Goal: Transaction & Acquisition: Purchase product/service

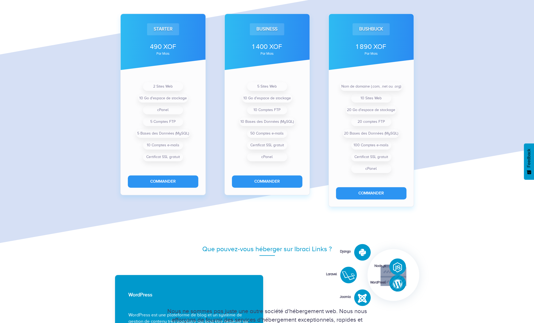
scroll to position [398, 0]
click at [178, 184] on button "Commander" at bounding box center [163, 180] width 70 height 12
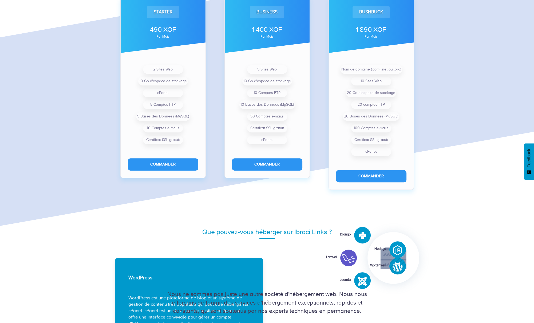
scroll to position [380, 0]
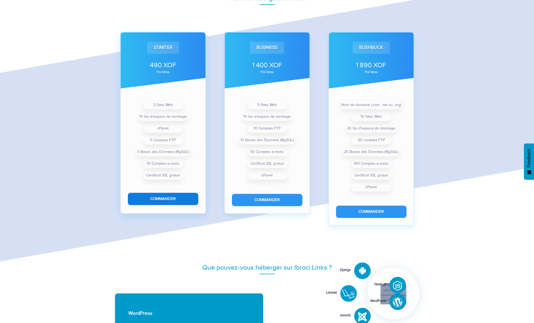
click at [183, 202] on button "Commander" at bounding box center [163, 199] width 70 height 12
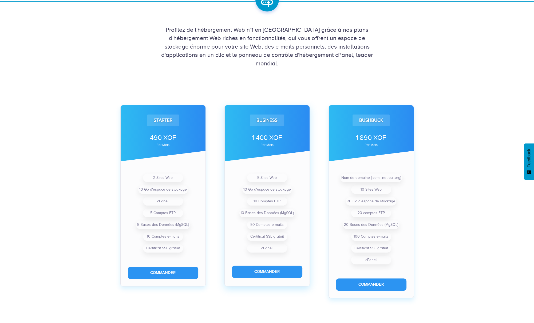
scroll to position [86, 0]
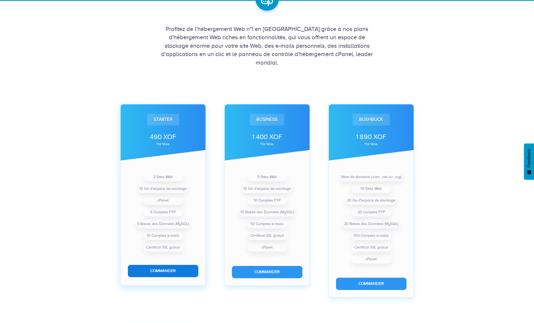
click at [161, 273] on button "Commander" at bounding box center [163, 271] width 70 height 12
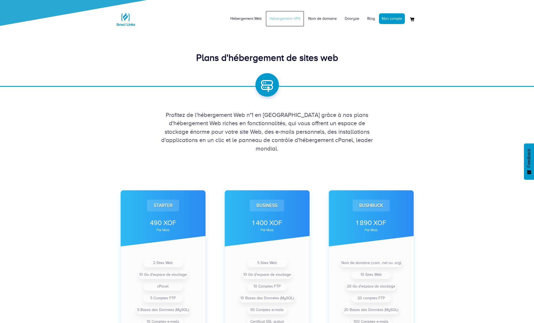
click at [292, 21] on link "Hébergement VPS" at bounding box center [285, 19] width 39 height 16
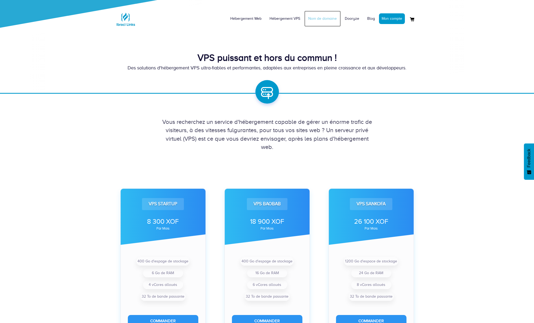
click at [312, 19] on link "Nom de domaine" at bounding box center [322, 19] width 37 height 16
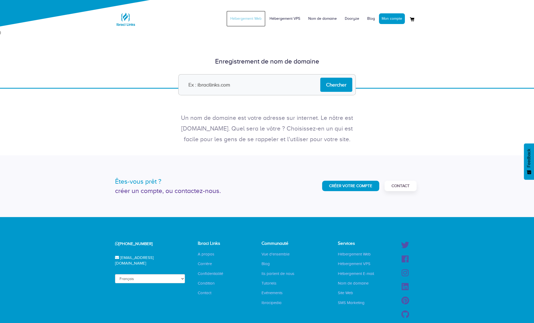
click at [260, 21] on link "Hébergement Web" at bounding box center [245, 19] width 39 height 16
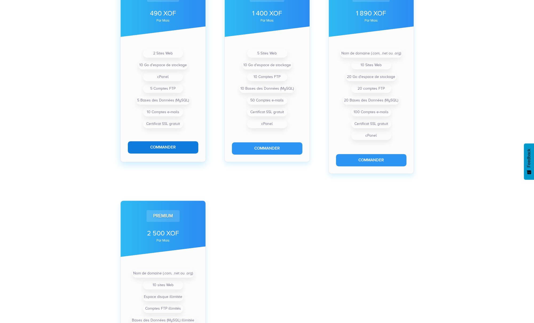
scroll to position [160, 0]
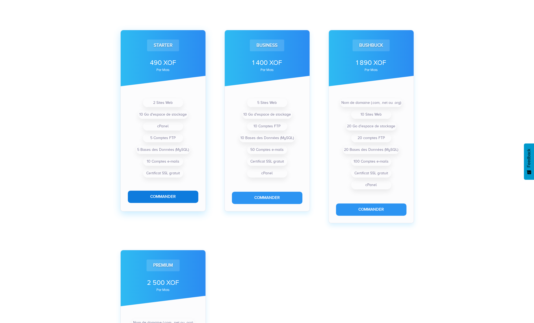
click at [175, 198] on button "Commander" at bounding box center [163, 197] width 70 height 12
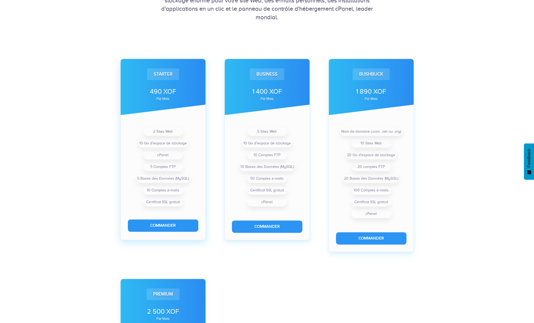
scroll to position [133, 0]
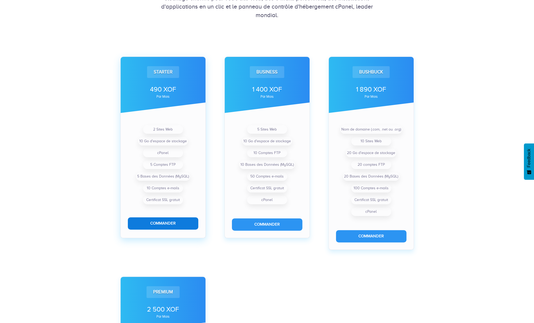
click at [165, 225] on button "Commander" at bounding box center [163, 223] width 70 height 12
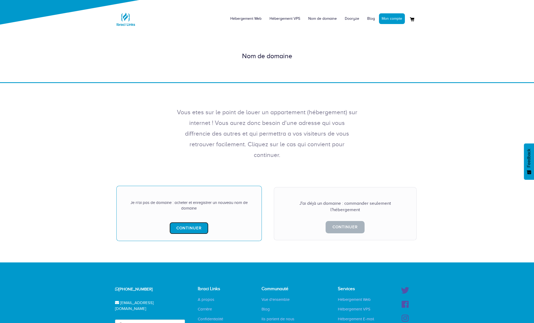
click at [191, 222] on link "Continuer" at bounding box center [189, 228] width 39 height 12
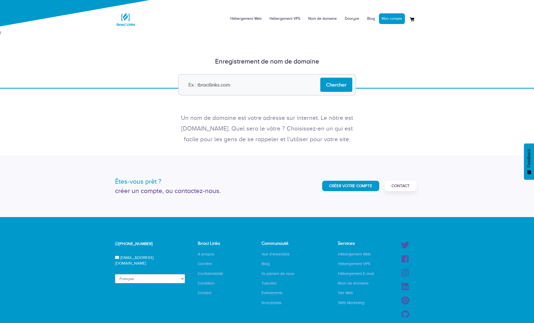
click at [232, 87] on input "text" at bounding box center [267, 84] width 178 height 21
type input "[DOMAIN_NAME]"
click at [342, 84] on input "Chercher" at bounding box center [336, 85] width 32 height 14
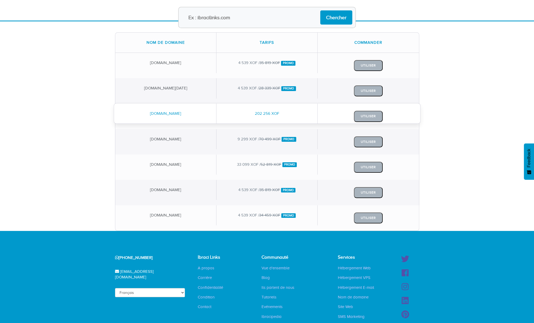
scroll to position [51, 0]
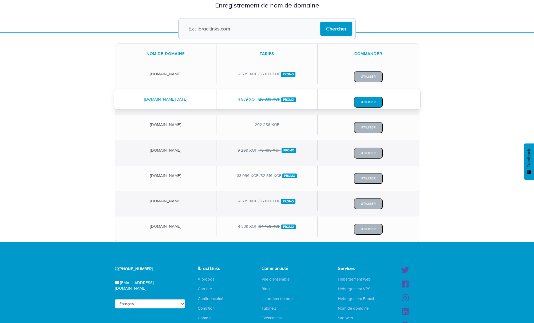
click at [372, 100] on button "Utiliser" at bounding box center [368, 102] width 29 height 11
